Goal: Task Accomplishment & Management: Use online tool/utility

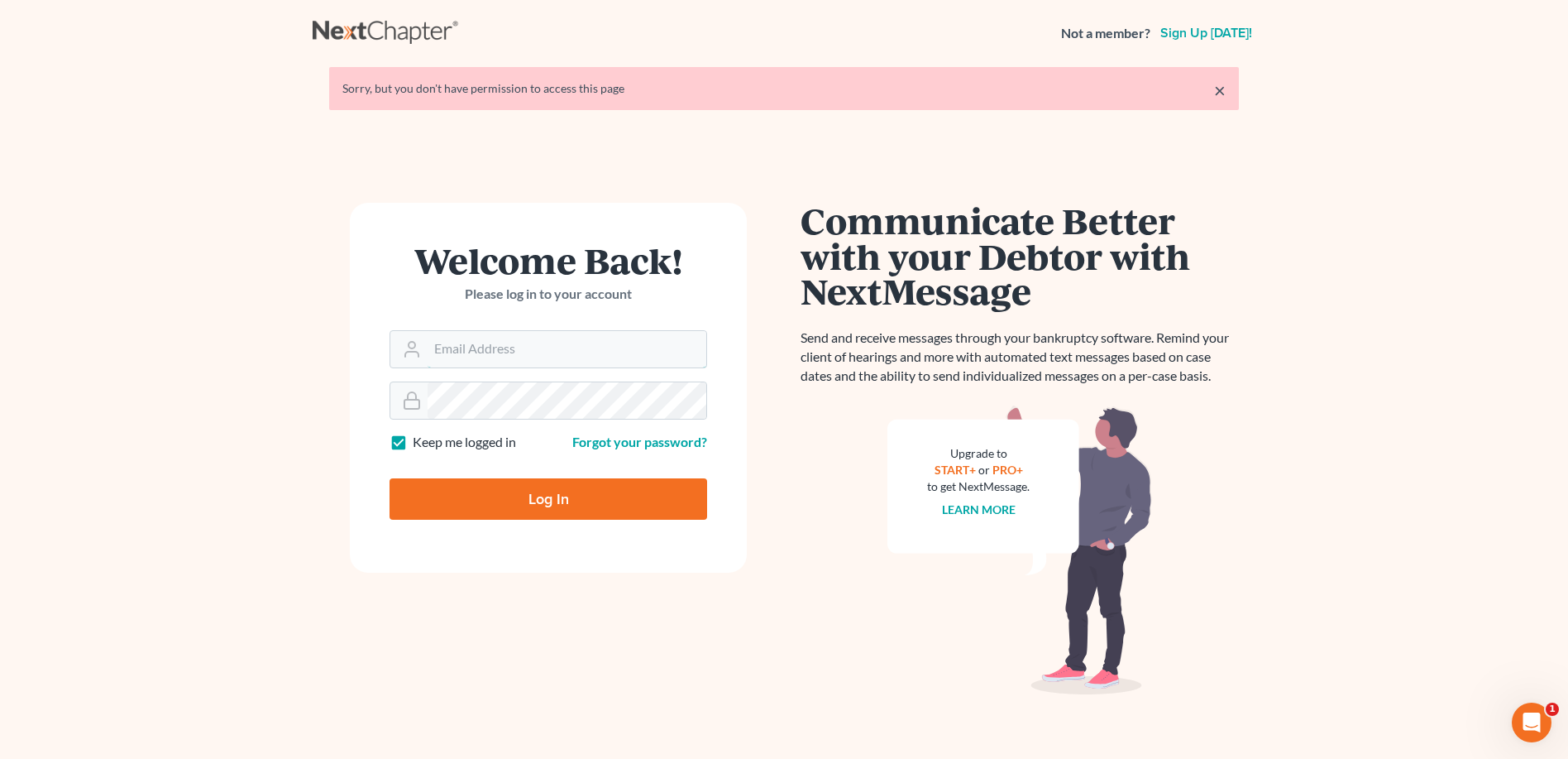
type input "[PERSON_NAME][EMAIL_ADDRESS][DOMAIN_NAME]"
click at [1226, 90] on div "× Sorry, but you don't have permission to access this page" at bounding box center [784, 88] width 910 height 43
click at [1219, 95] on link "×" at bounding box center [1220, 90] width 11 height 20
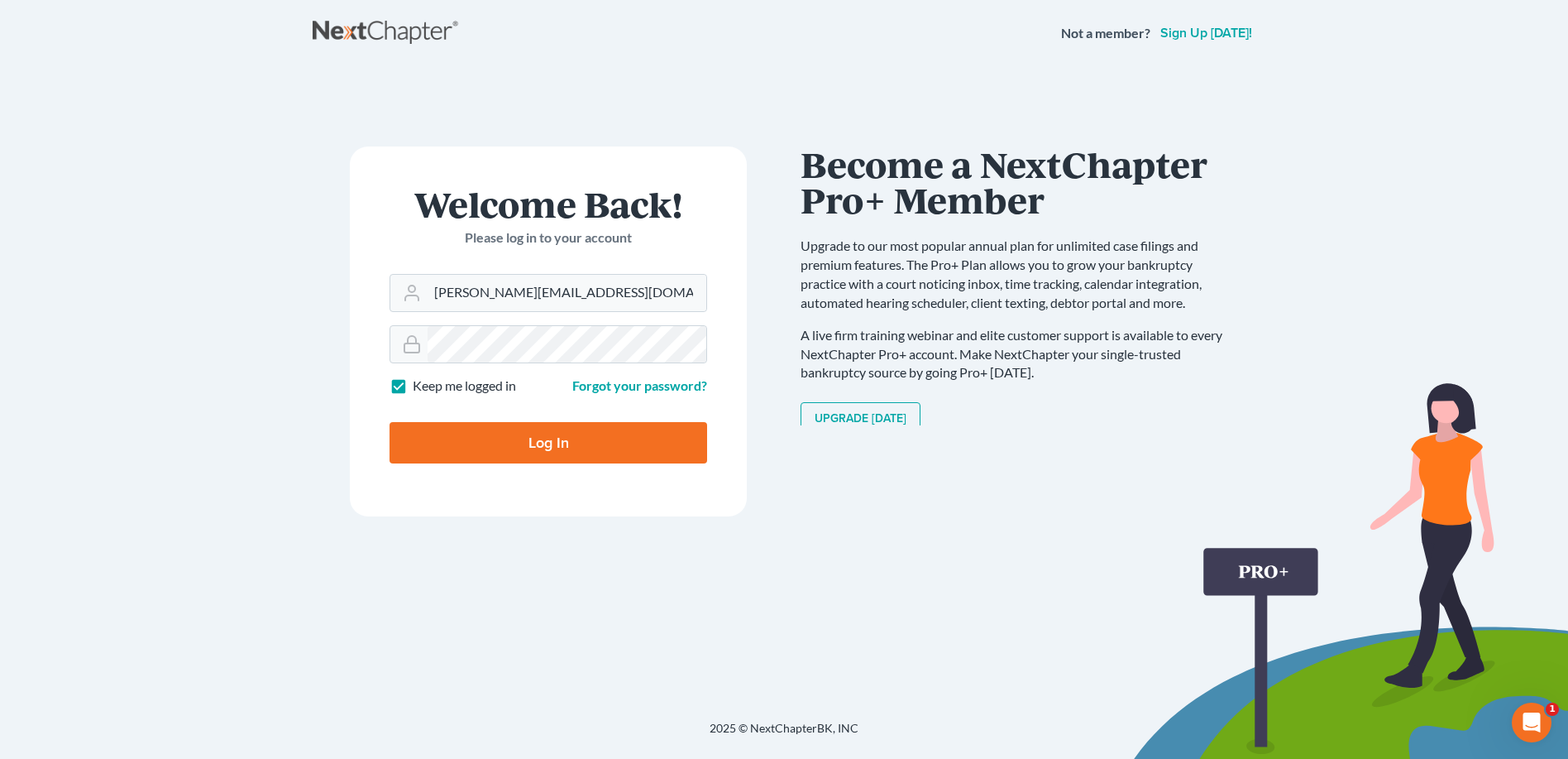
click at [525, 443] on input "Log In" at bounding box center [548, 443] width 317 height 42
type input "Thinking..."
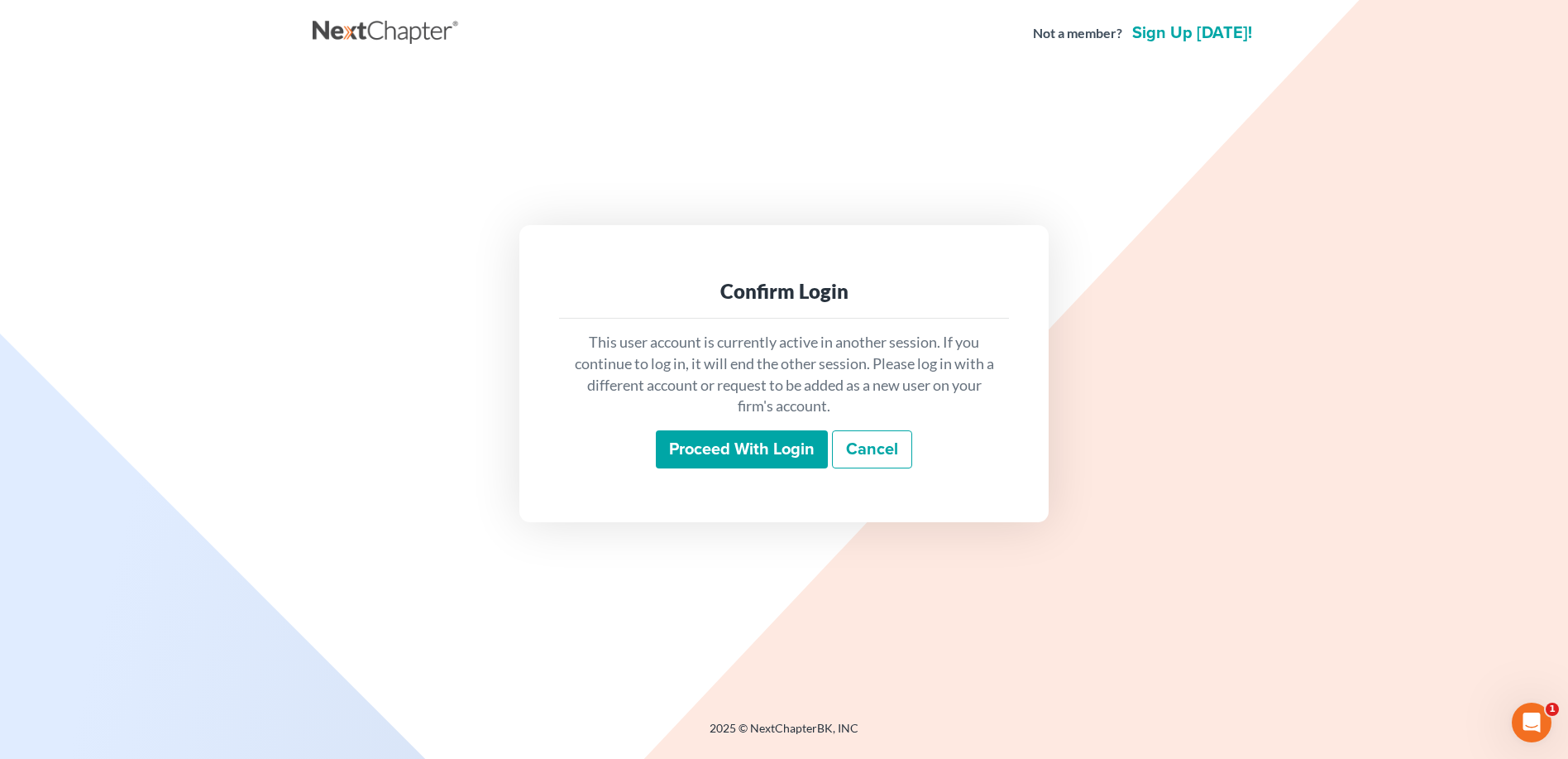
click at [725, 456] on input "Proceed with login" at bounding box center [742, 449] width 172 height 38
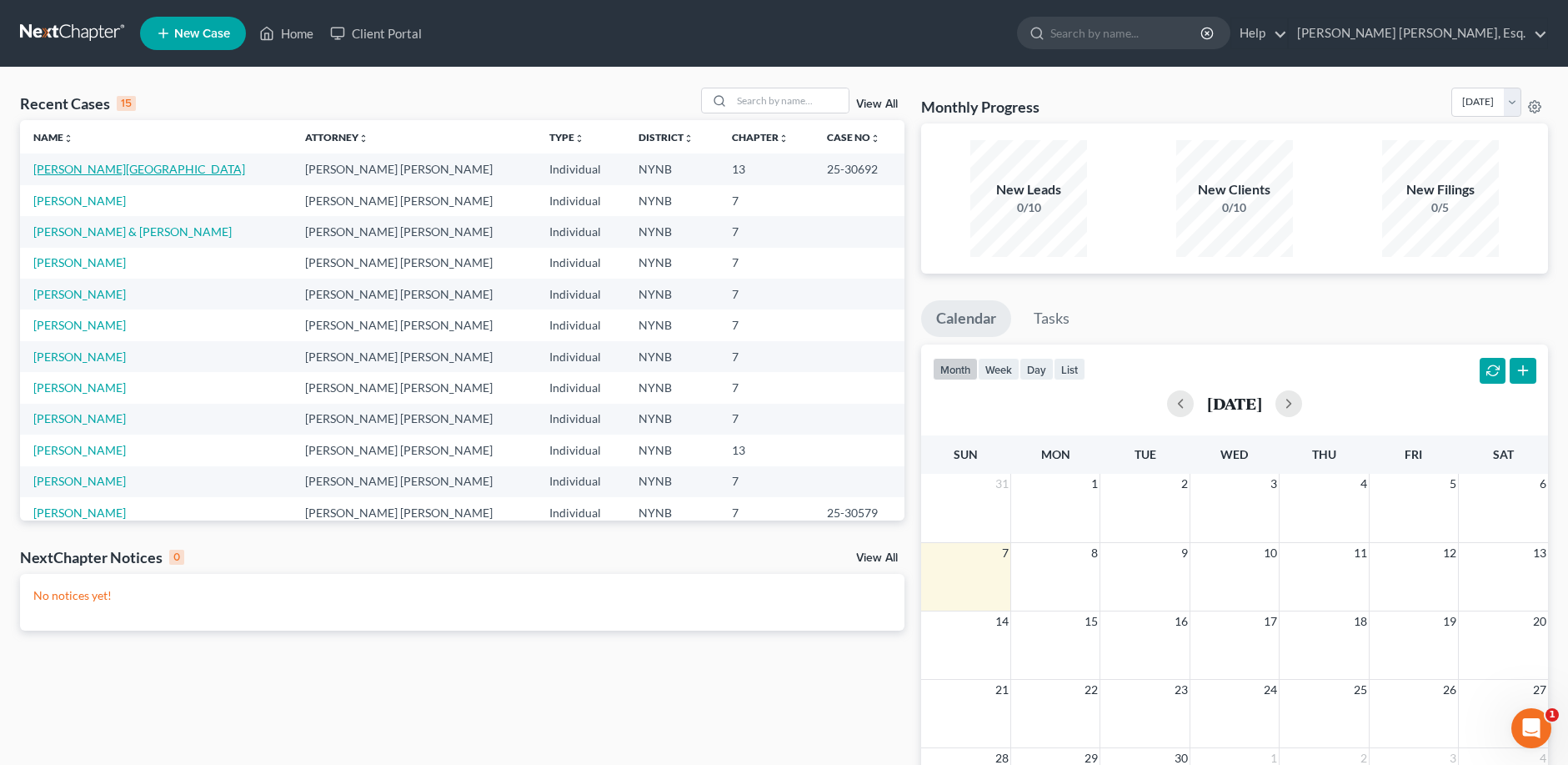
click at [111, 171] on link "Jackson, Victoria" at bounding box center [139, 168] width 212 height 14
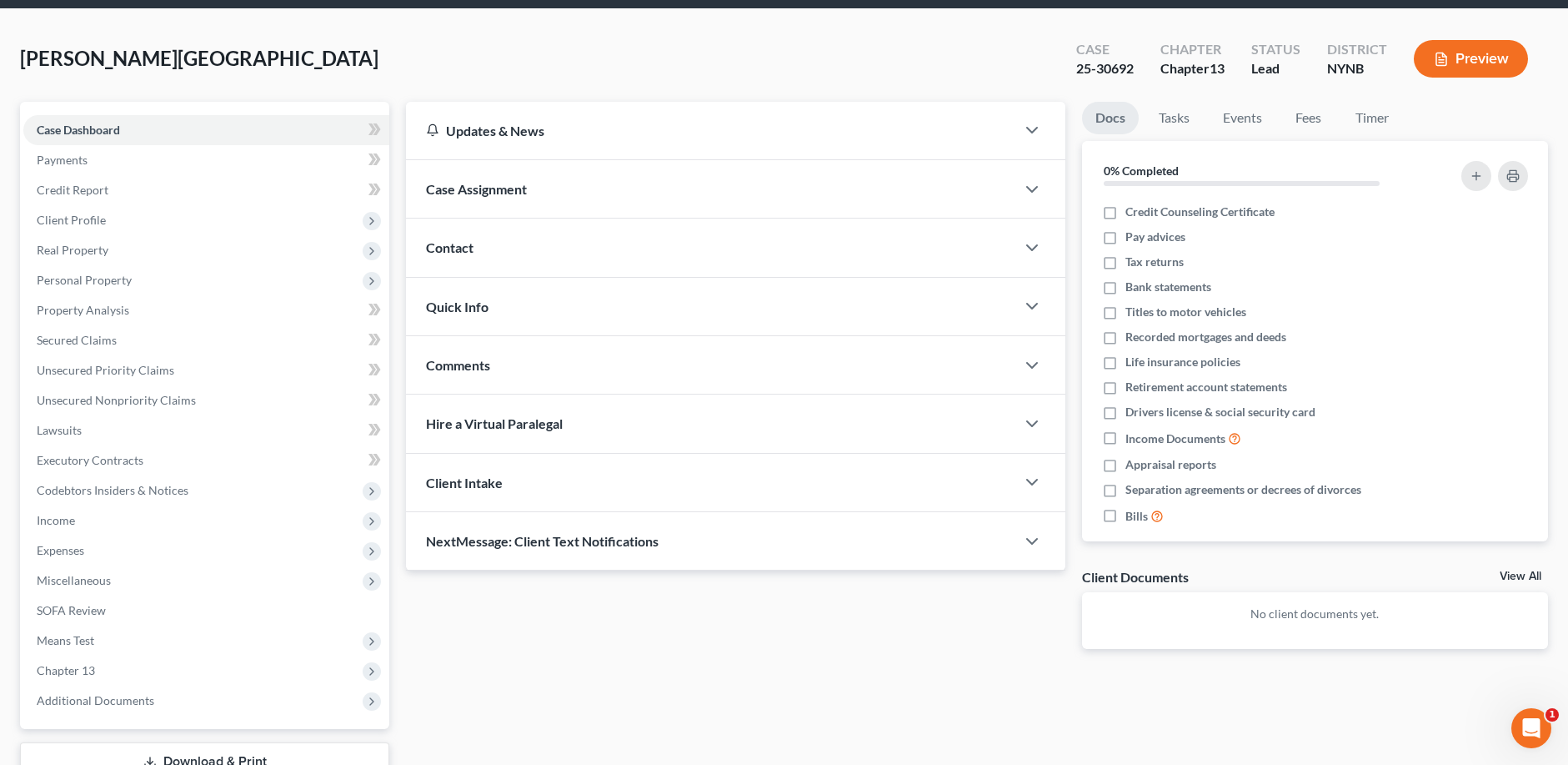
scroll to position [181, 0]
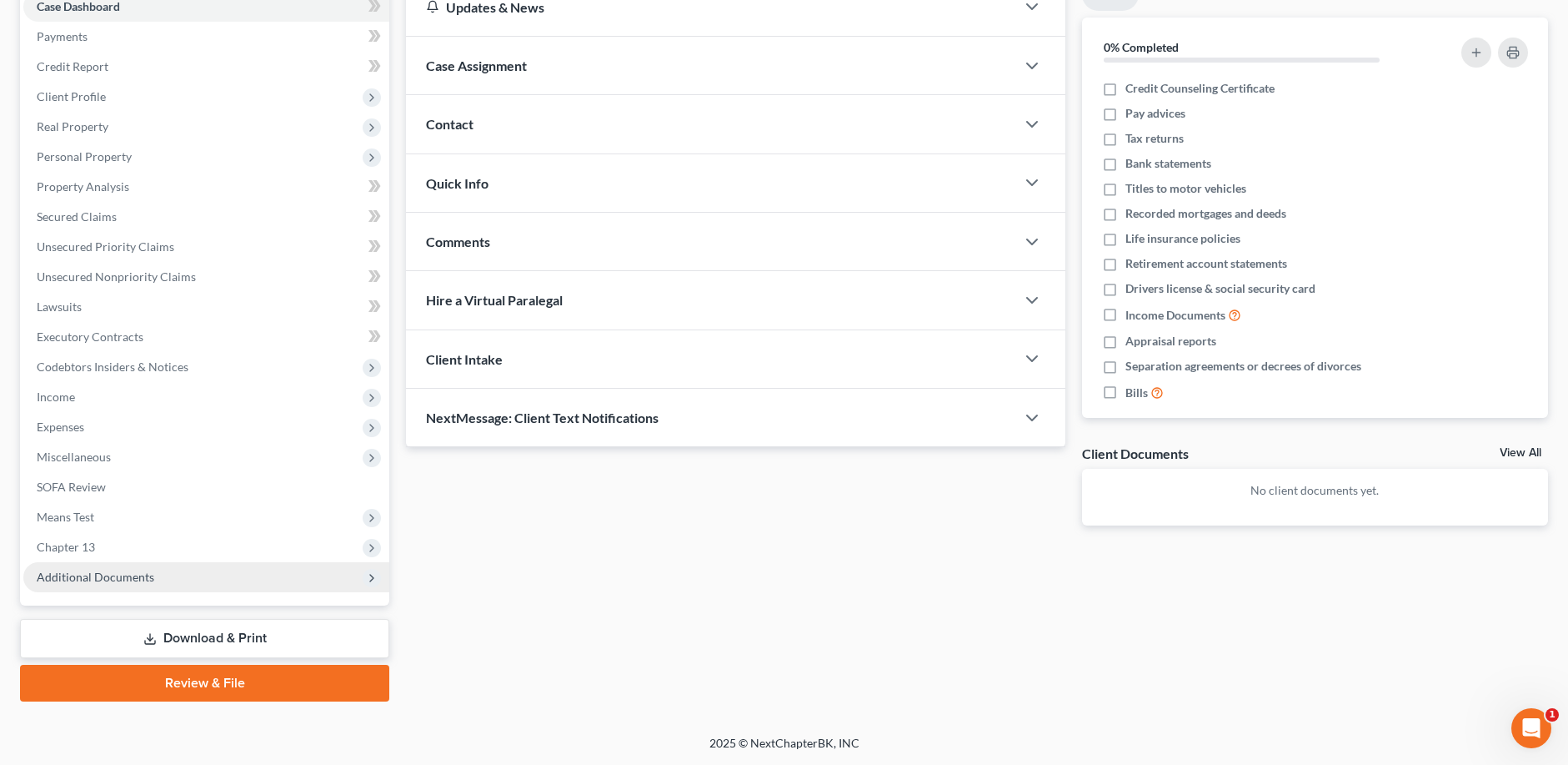
drag, startPoint x: 113, startPoint y: 575, endPoint x: 193, endPoint y: 584, distance: 80.5
click at [115, 574] on span "Additional Documents" at bounding box center [95, 576] width 117 height 14
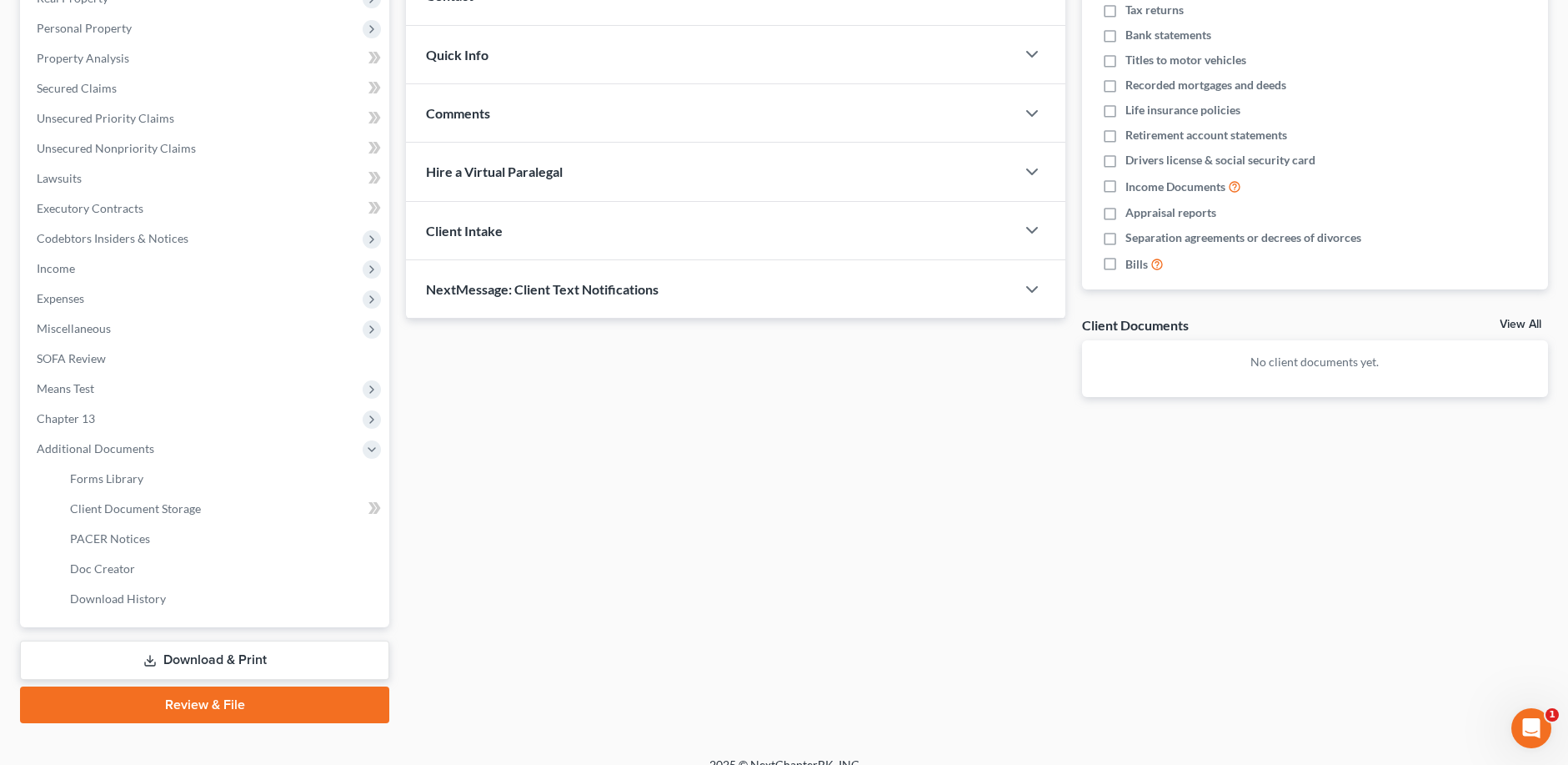
scroll to position [331, 0]
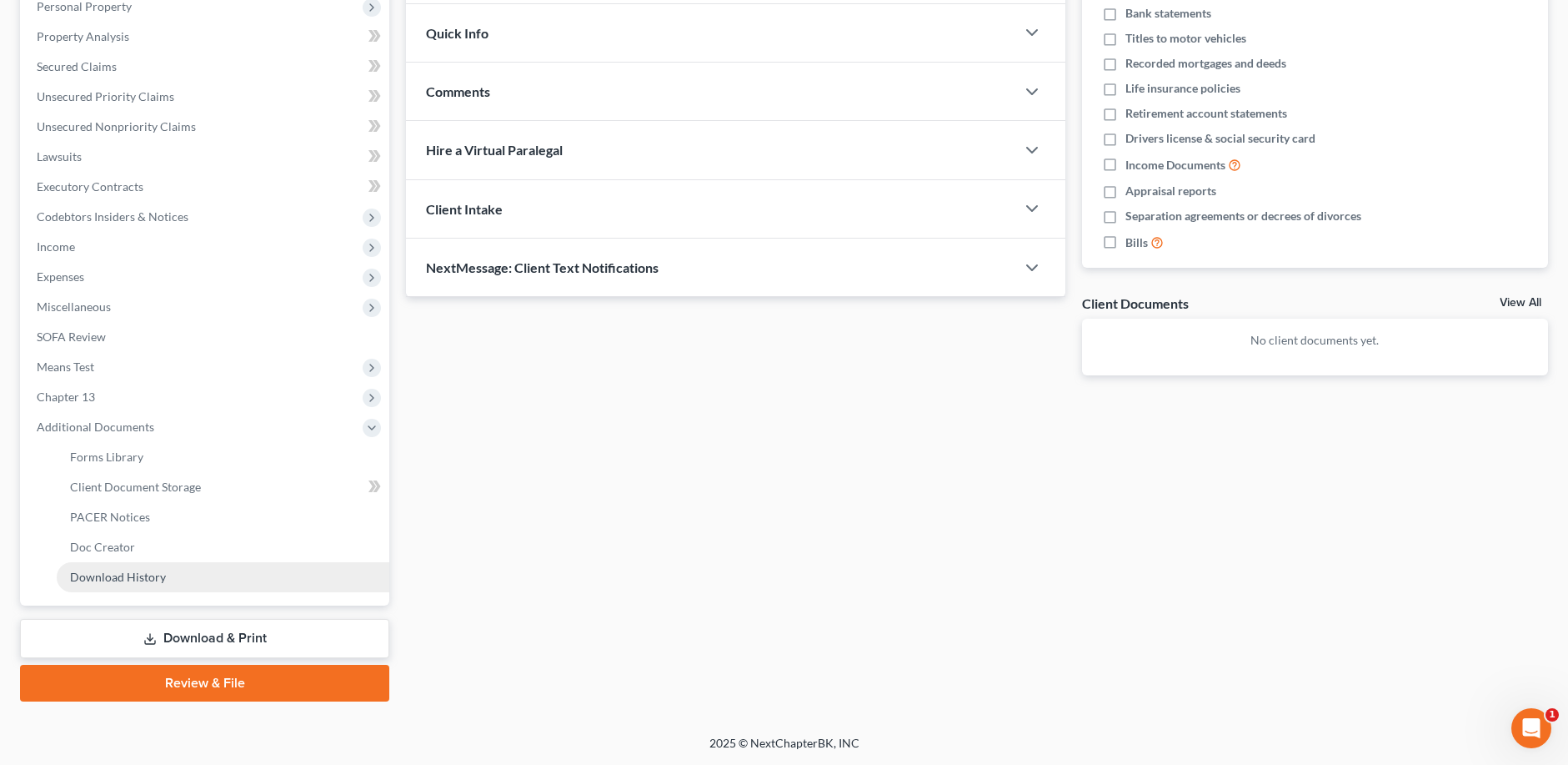
click at [137, 583] on span "Download History" at bounding box center [117, 576] width 95 height 14
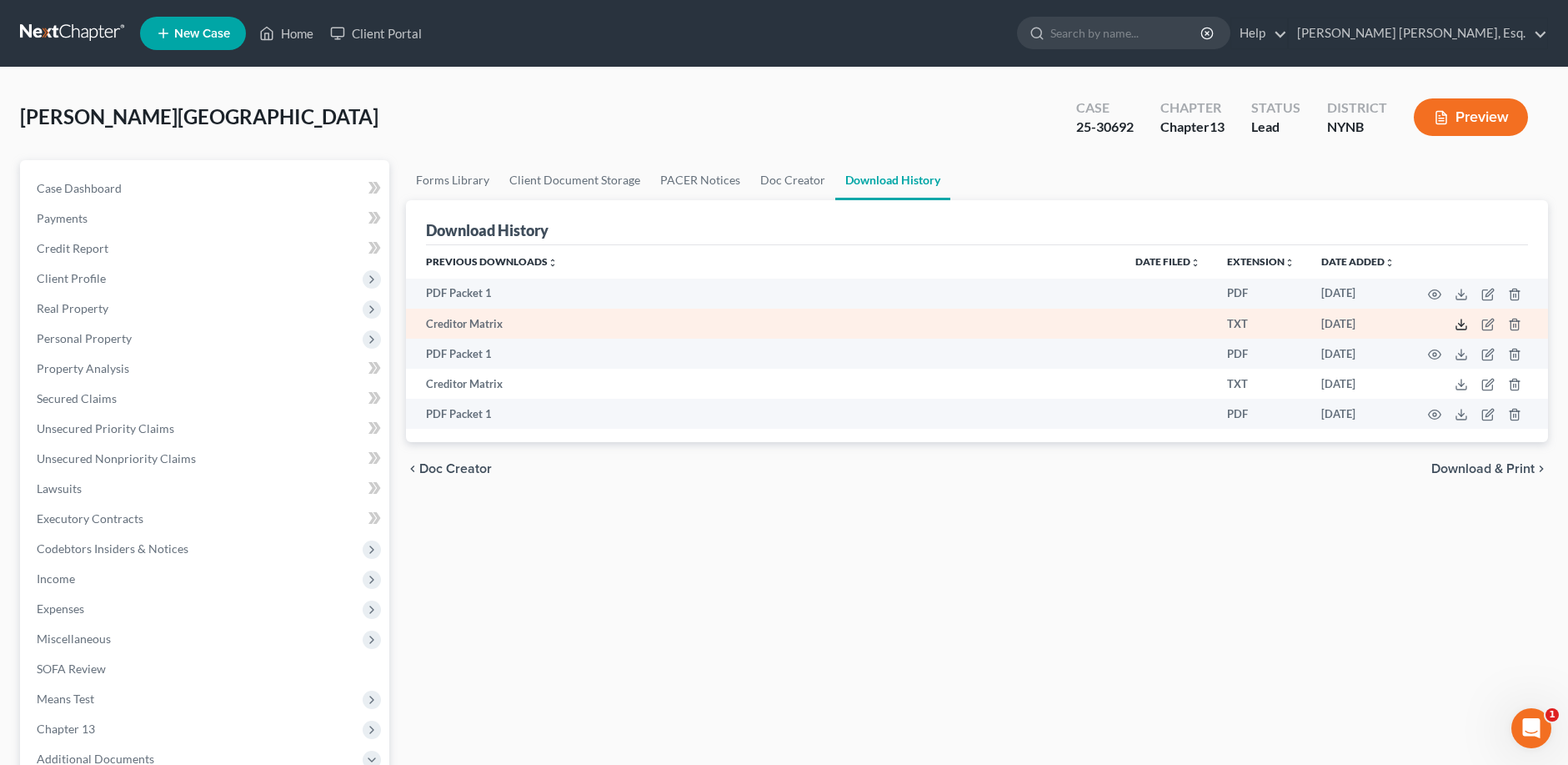
click at [1457, 323] on icon at bounding box center [1462, 325] width 13 height 13
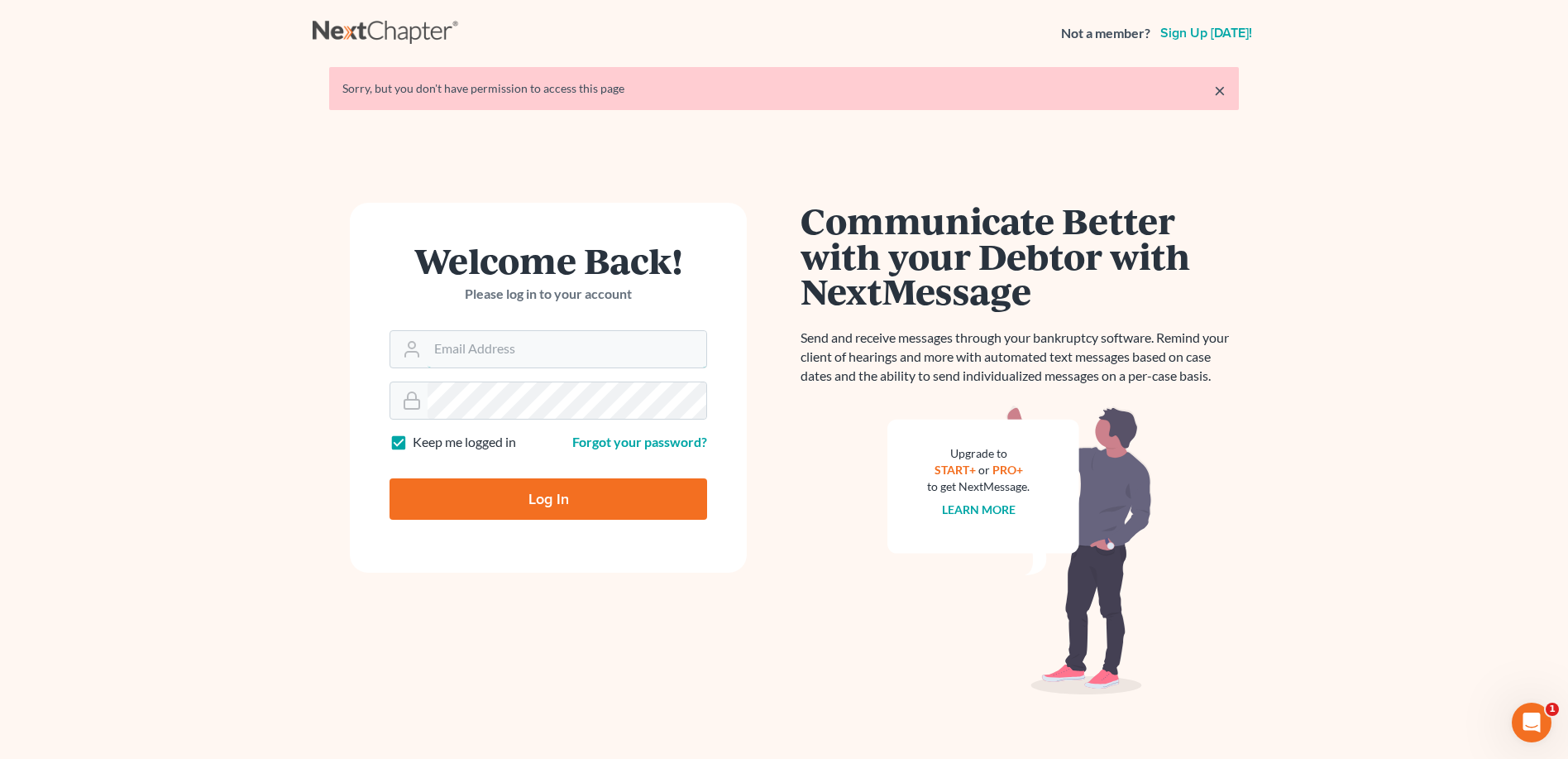
type input "[PERSON_NAME][EMAIL_ADDRESS][DOMAIN_NAME]"
click at [1215, 88] on link "×" at bounding box center [1220, 90] width 11 height 20
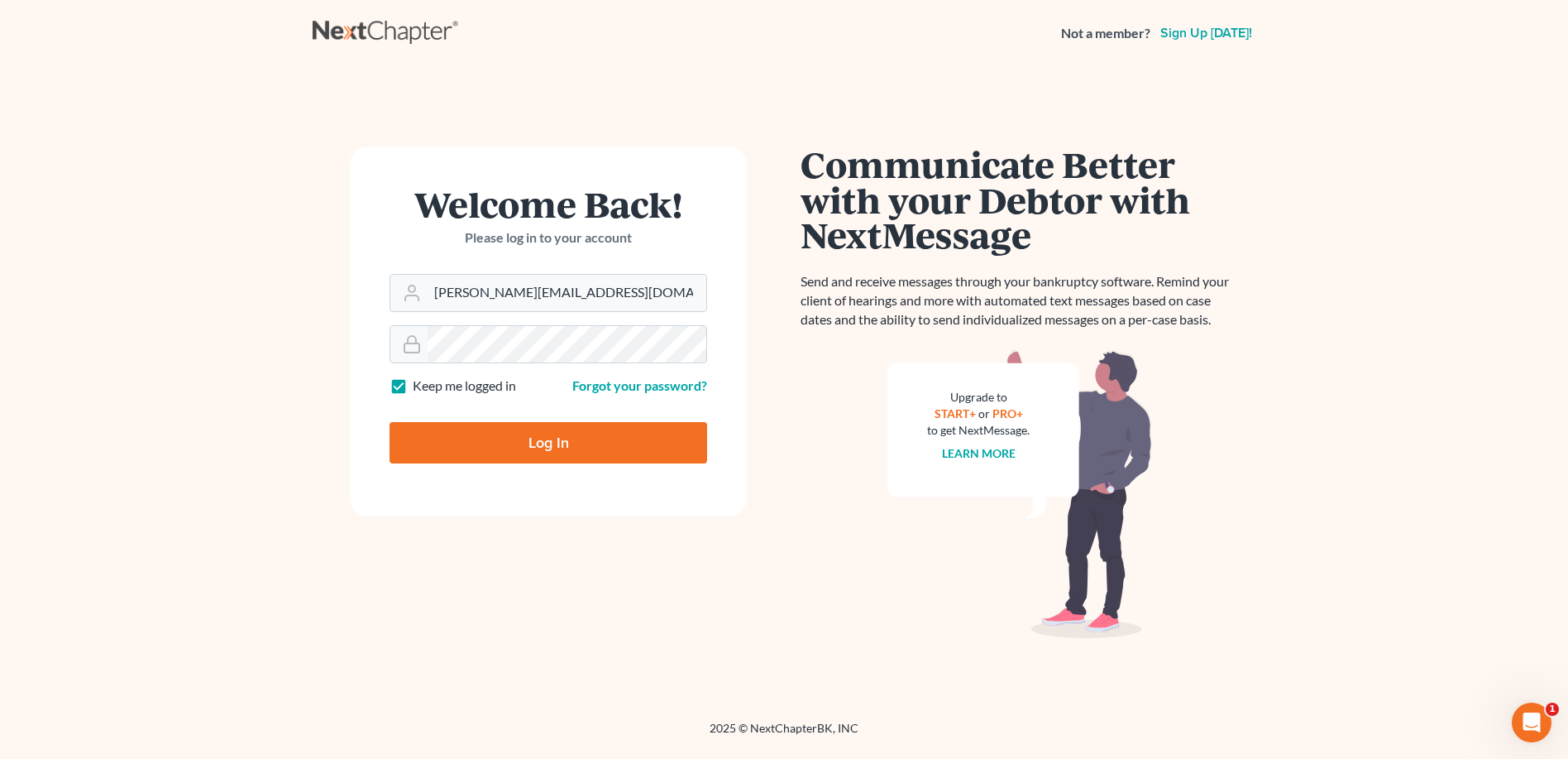
click at [578, 441] on input "Log In" at bounding box center [548, 443] width 317 height 42
type input "Thinking..."
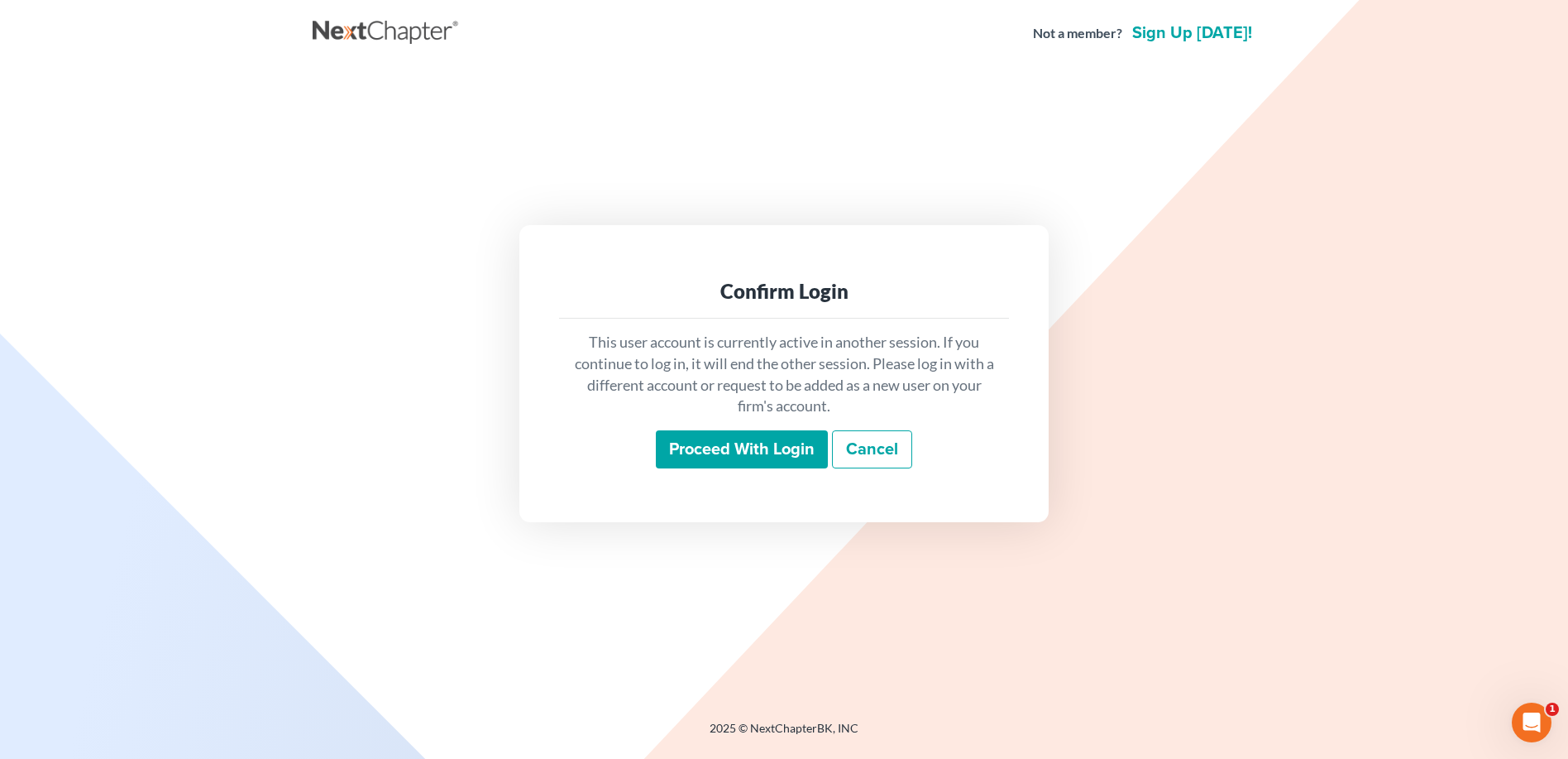
click at [732, 451] on input "Proceed with login" at bounding box center [742, 449] width 172 height 38
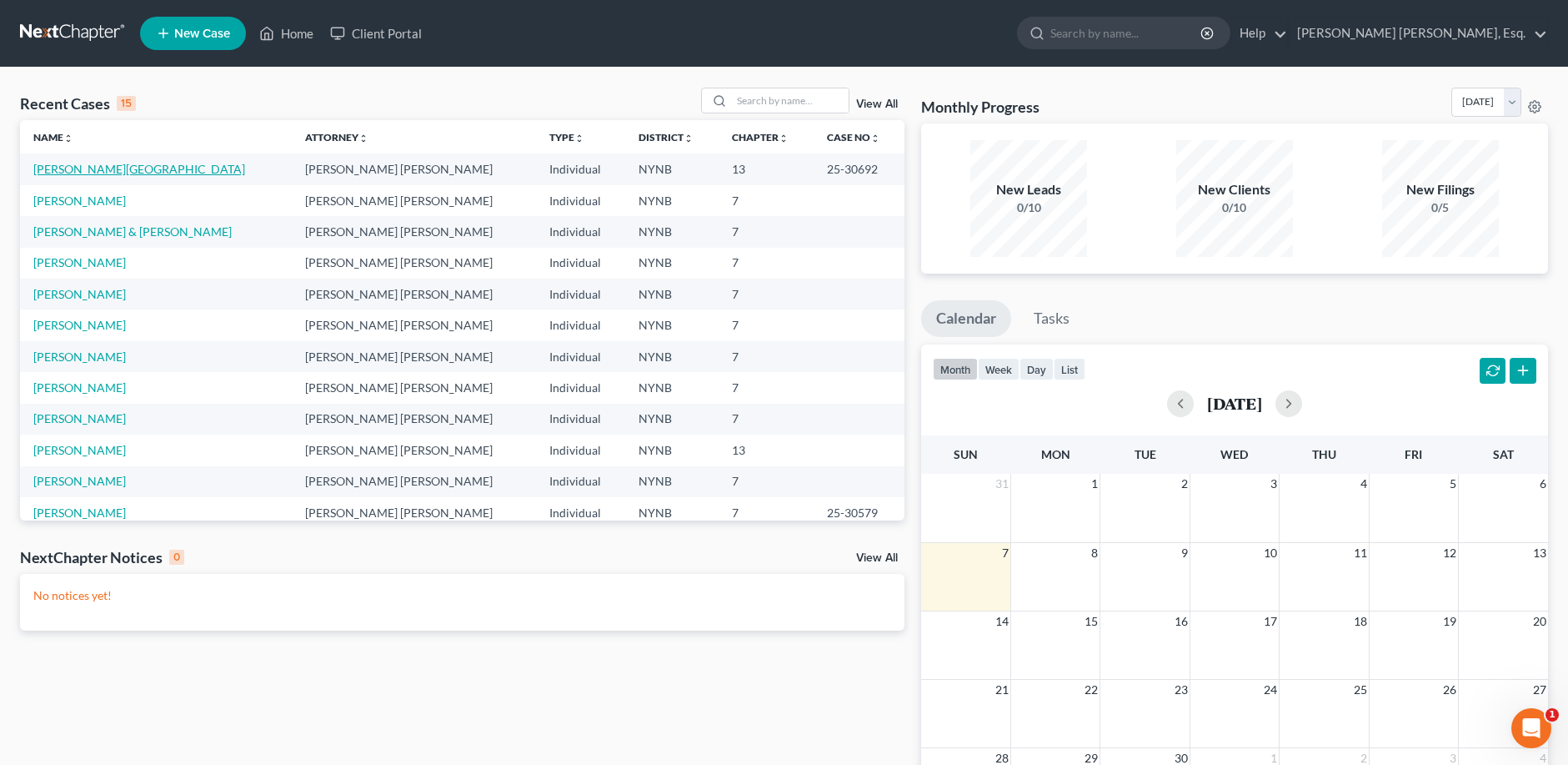
click at [109, 176] on link "Jackson, Victoria" at bounding box center [139, 168] width 212 height 14
